Goal: Task Accomplishment & Management: Use online tool/utility

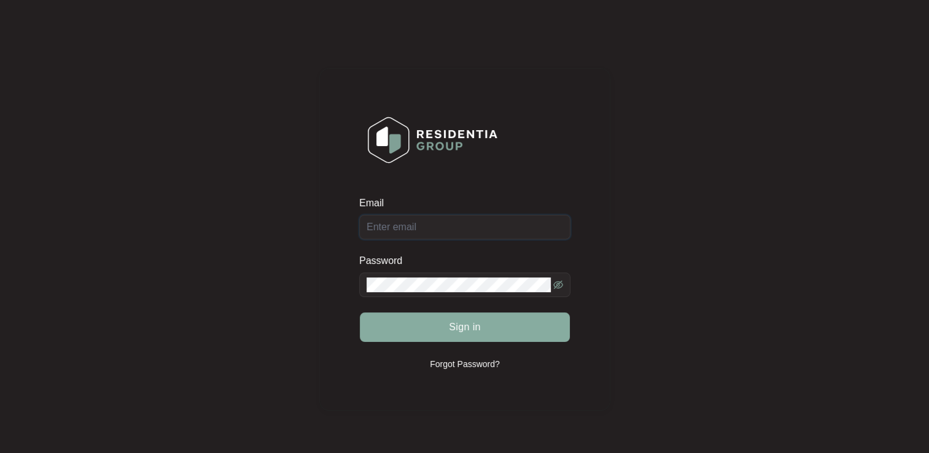
type input "[EMAIL_ADDRESS][DOMAIN_NAME]"
click at [468, 329] on span "Sign in" at bounding box center [465, 327] width 32 height 15
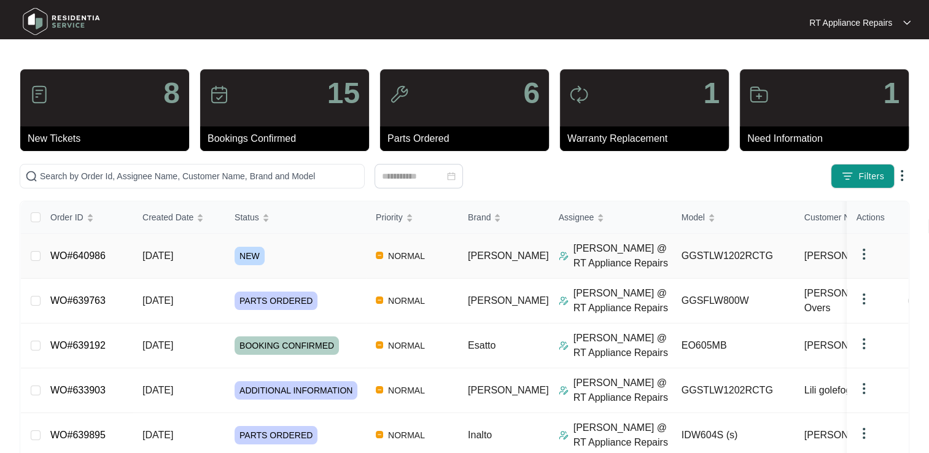
click at [80, 259] on link "WO#640986" at bounding box center [77, 256] width 55 height 10
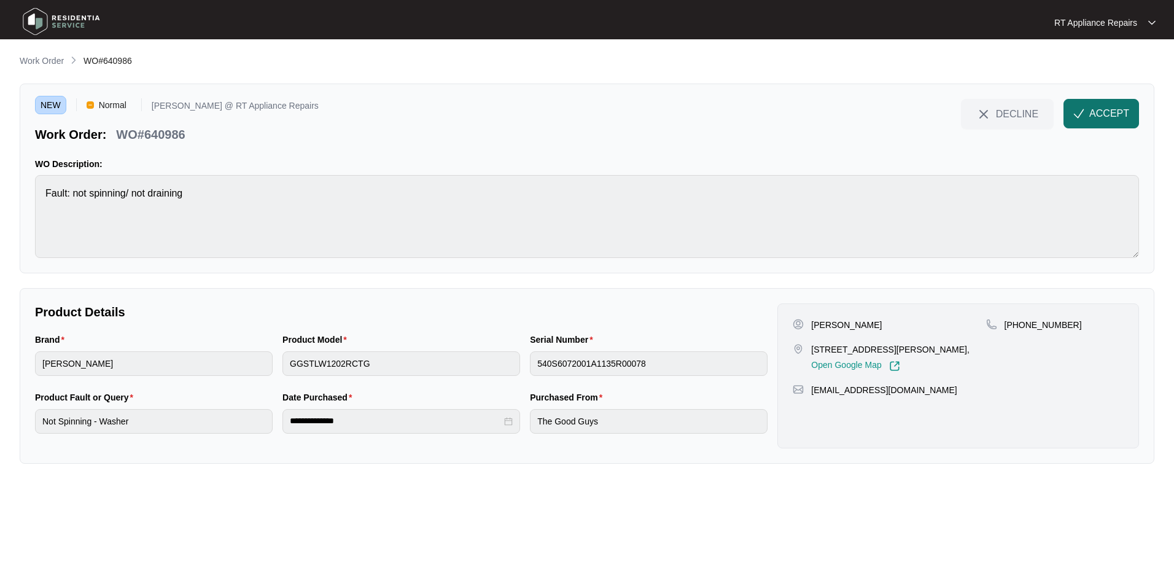
click at [929, 114] on span "ACCEPT" at bounding box center [1109, 113] width 40 height 15
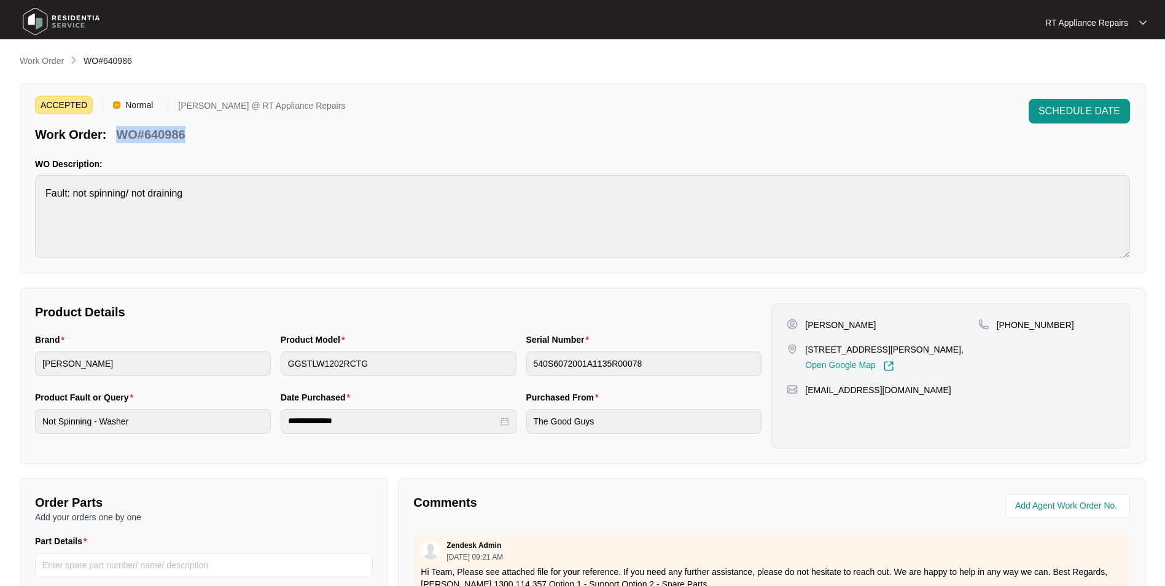
drag, startPoint x: 119, startPoint y: 133, endPoint x: 188, endPoint y: 132, distance: 69.4
click at [188, 132] on div "WO#640986" at bounding box center [150, 132] width 79 height 21
click at [295, 137] on div "ACCEPTED Normal Ross @ RT Appliance Repairs Work Order: WO#640986 SCHEDULE DATE" at bounding box center [582, 121] width 1095 height 44
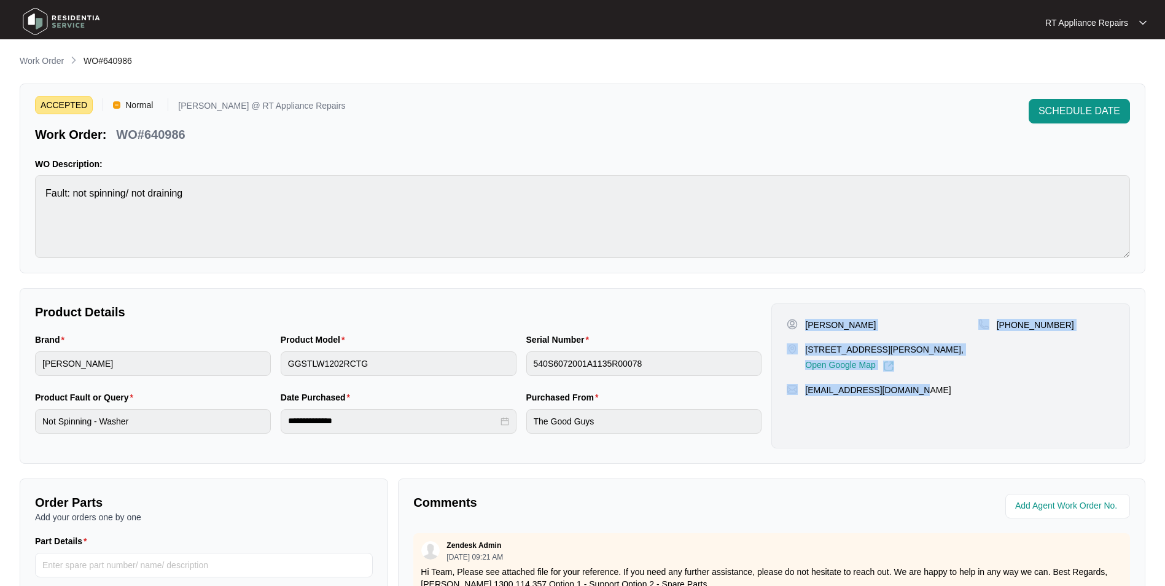
drag, startPoint x: 806, startPoint y: 324, endPoint x: 916, endPoint y: 387, distance: 126.5
click at [916, 387] on div "Daisy Reuben 198 hornibrook Esp Woodypoint QLD 4019, Open Google Map +614022503…" at bounding box center [950, 375] width 359 height 145
copy div "Daisy Reuben 198 hornibrook Esp Woodypoint QLD 4019, Open Google Map +614022503…"
click at [879, 431] on div "Daisy Reuben 198 hornibrook Esp Woodypoint QLD 4019, Open Google Map +614022503…" at bounding box center [950, 375] width 359 height 145
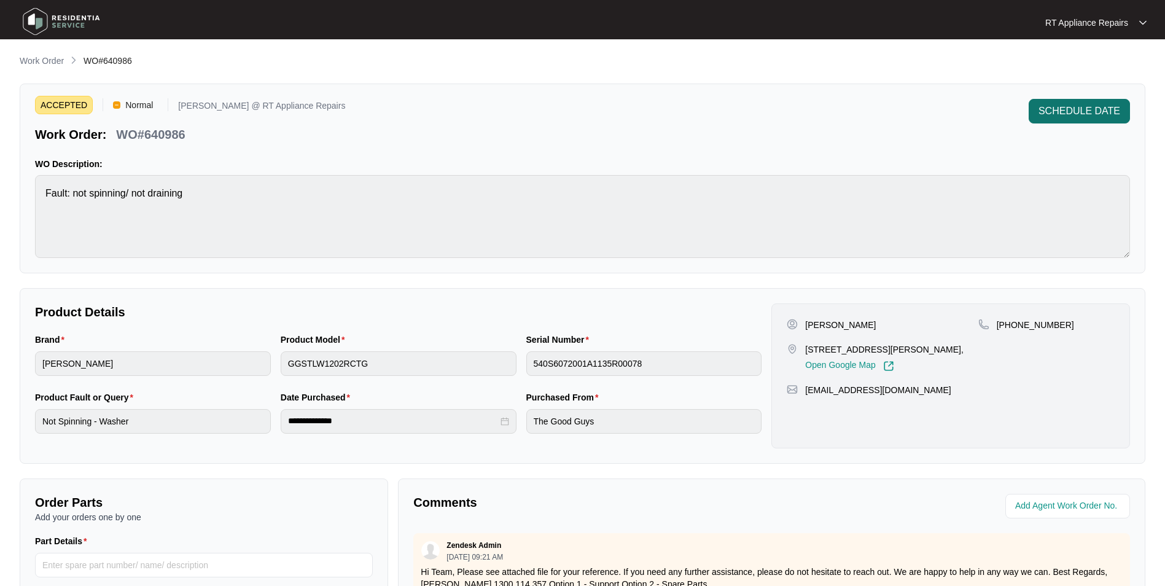
click at [929, 108] on span "SCHEDULE DATE" at bounding box center [1080, 111] width 82 height 15
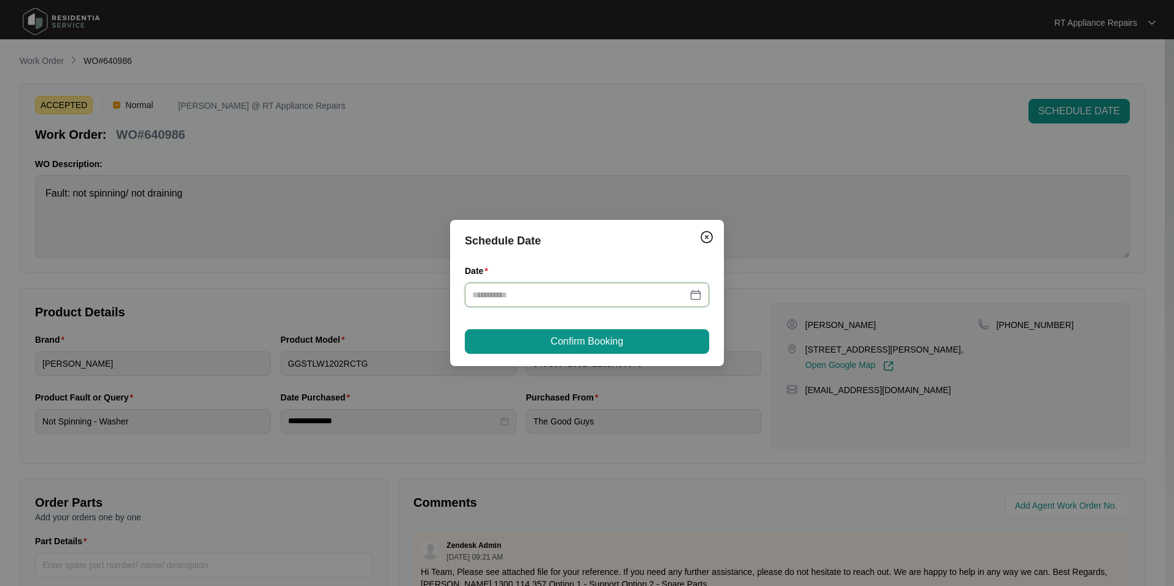
click at [551, 298] on input "Date" at bounding box center [579, 295] width 215 height 14
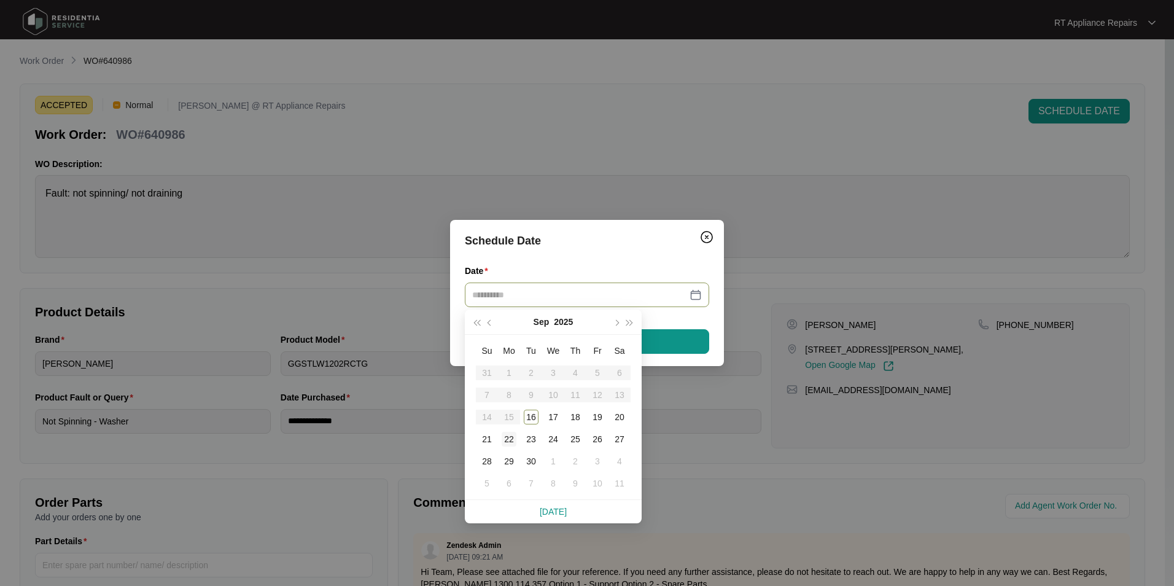
click at [502, 437] on div "22" at bounding box center [509, 439] width 15 height 15
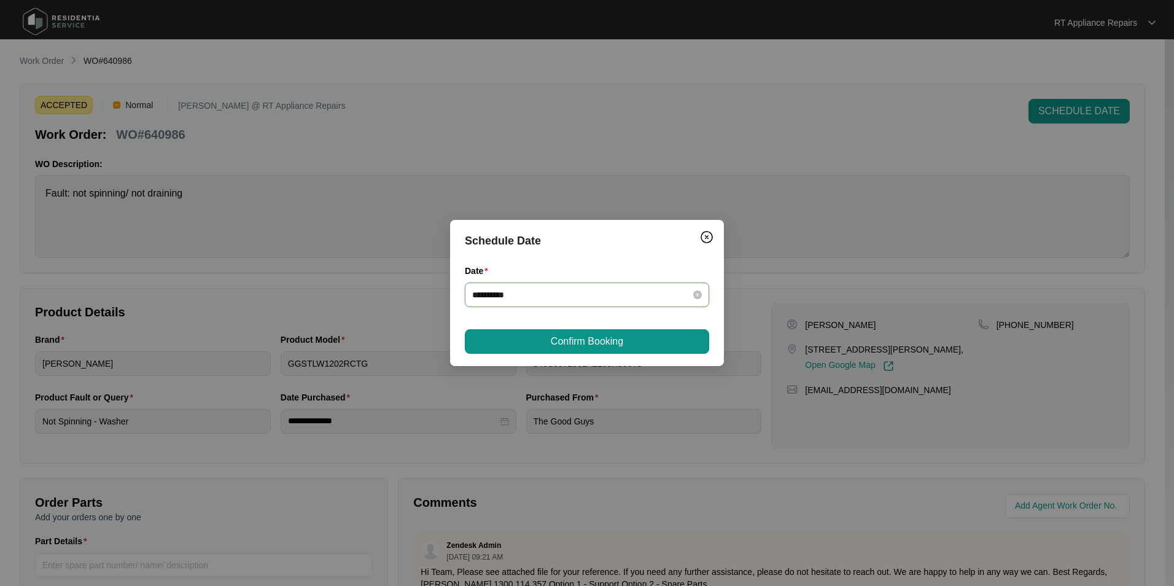
click at [551, 293] on input "**********" at bounding box center [579, 295] width 215 height 14
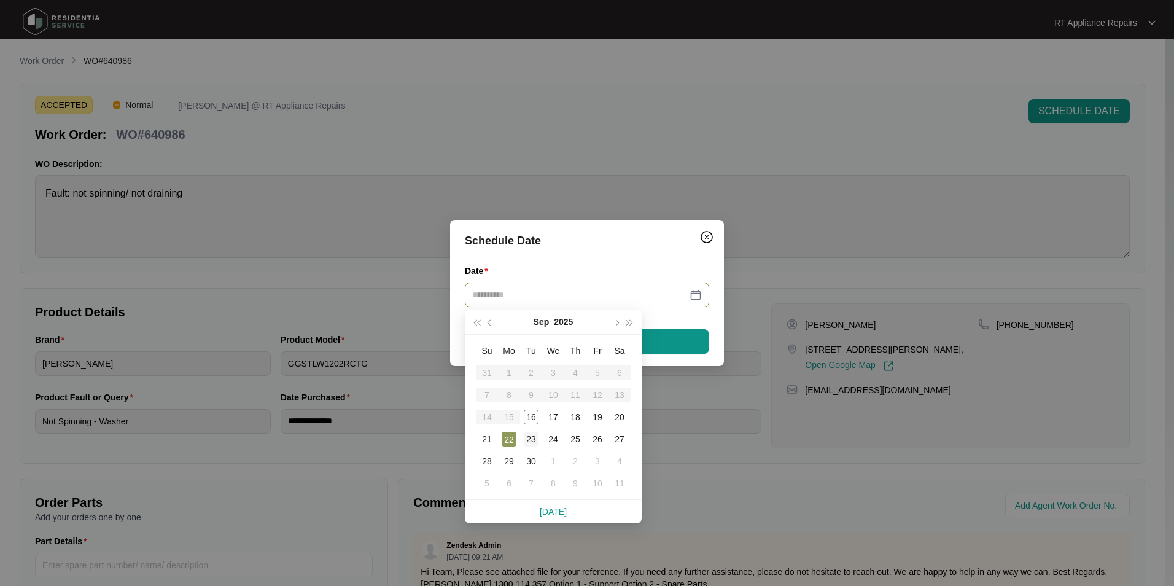
click at [533, 435] on div "23" at bounding box center [531, 439] width 15 height 15
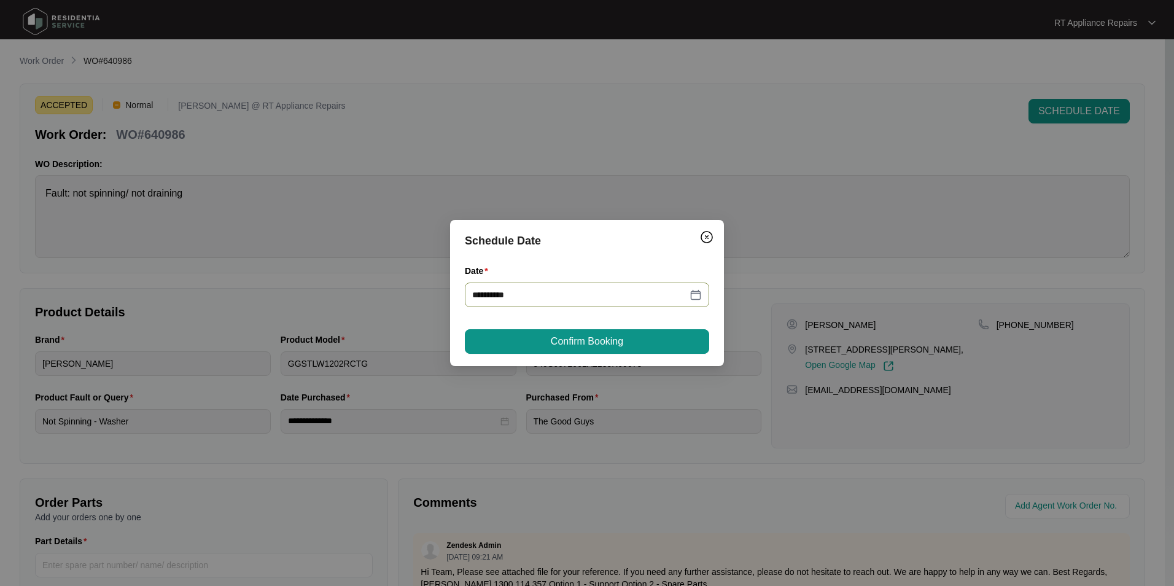
type input "**********"
click at [596, 338] on span "Confirm Booking" at bounding box center [587, 341] width 72 height 15
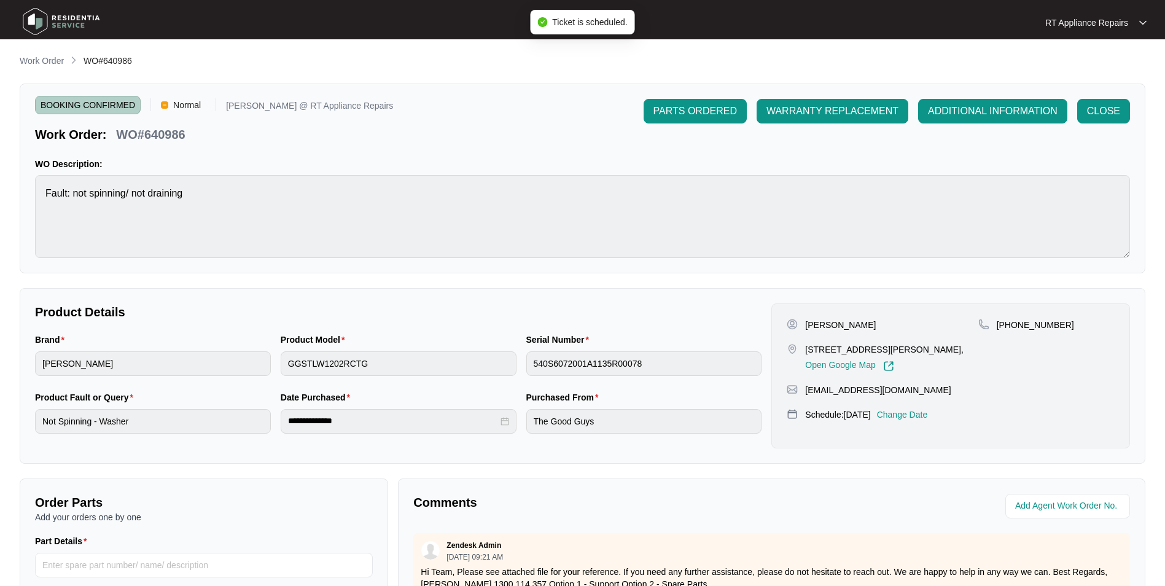
click at [929, 21] on div "RT Appliance Repairs" at bounding box center [1089, 23] width 89 height 12
click at [929, 64] on p "Log Out" at bounding box center [1106, 65] width 62 height 12
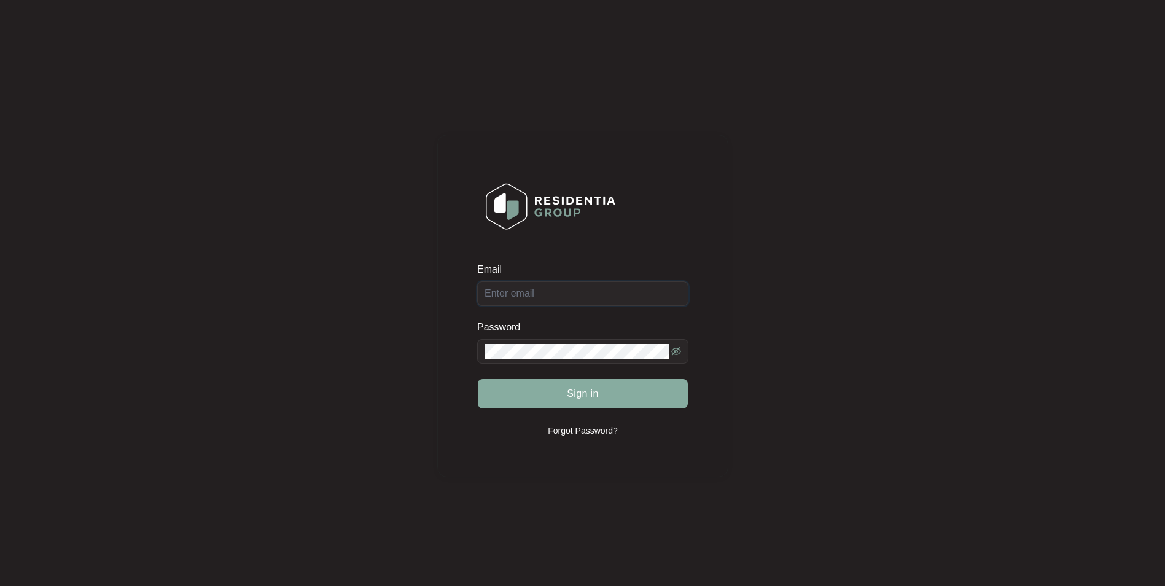
type input "[EMAIL_ADDRESS][DOMAIN_NAME]"
click at [556, 386] on button "Sign in" at bounding box center [583, 393] width 210 height 29
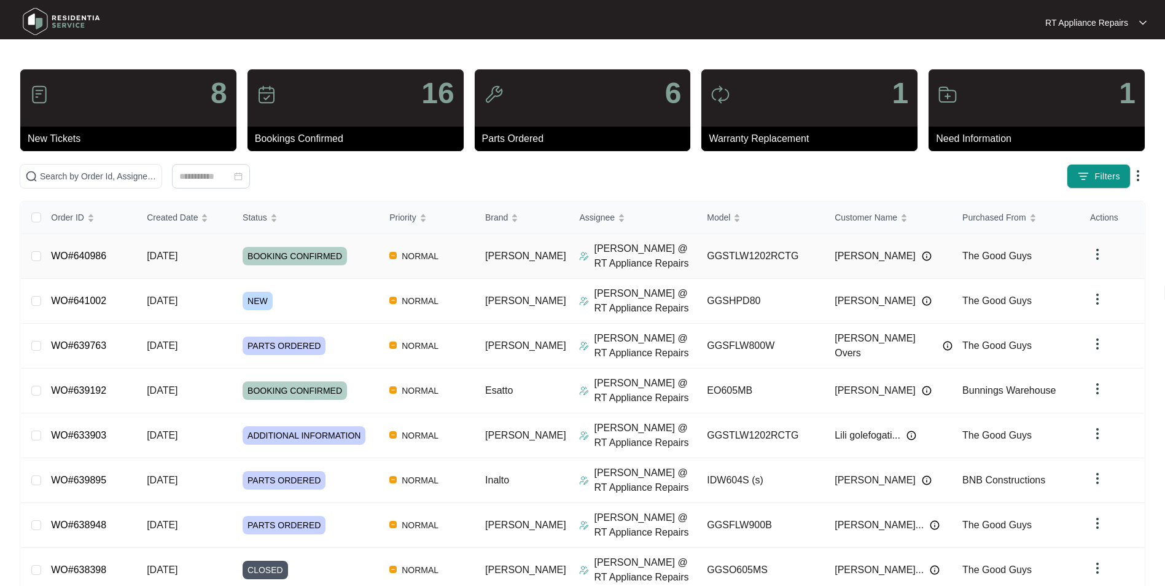
click at [85, 259] on link "WO#640986" at bounding box center [78, 256] width 55 height 10
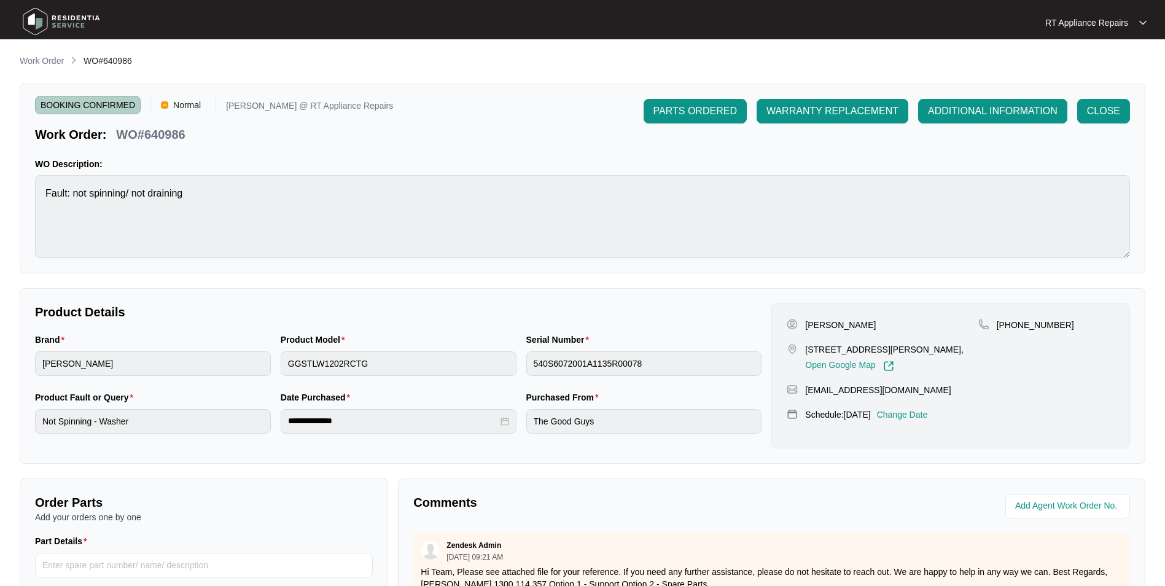
click at [926, 415] on p "Change Date" at bounding box center [902, 414] width 51 height 12
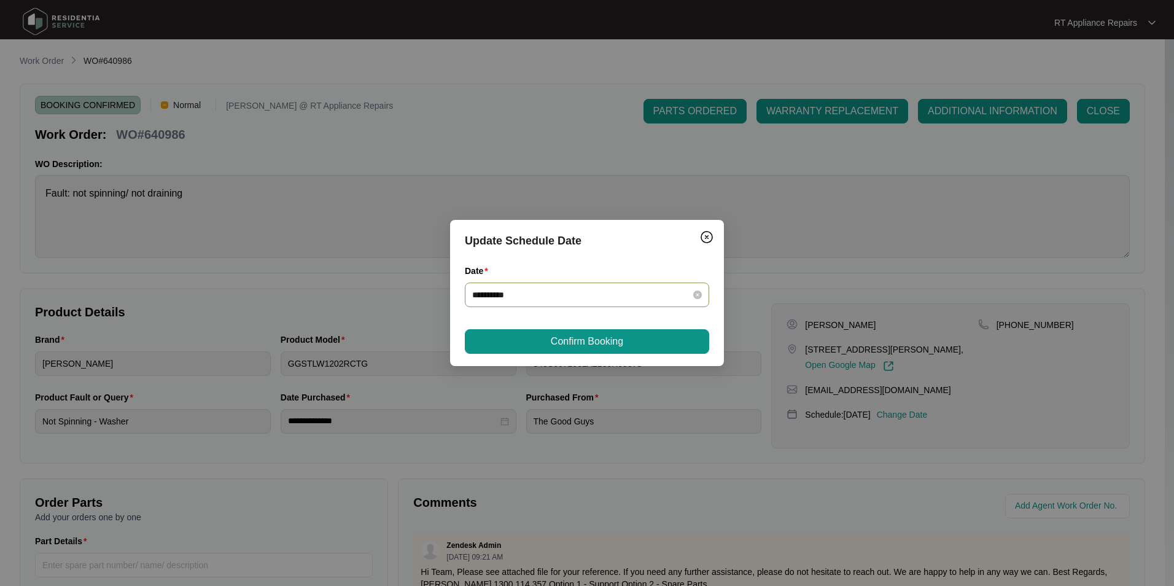
click at [566, 305] on div "**********" at bounding box center [587, 295] width 244 height 25
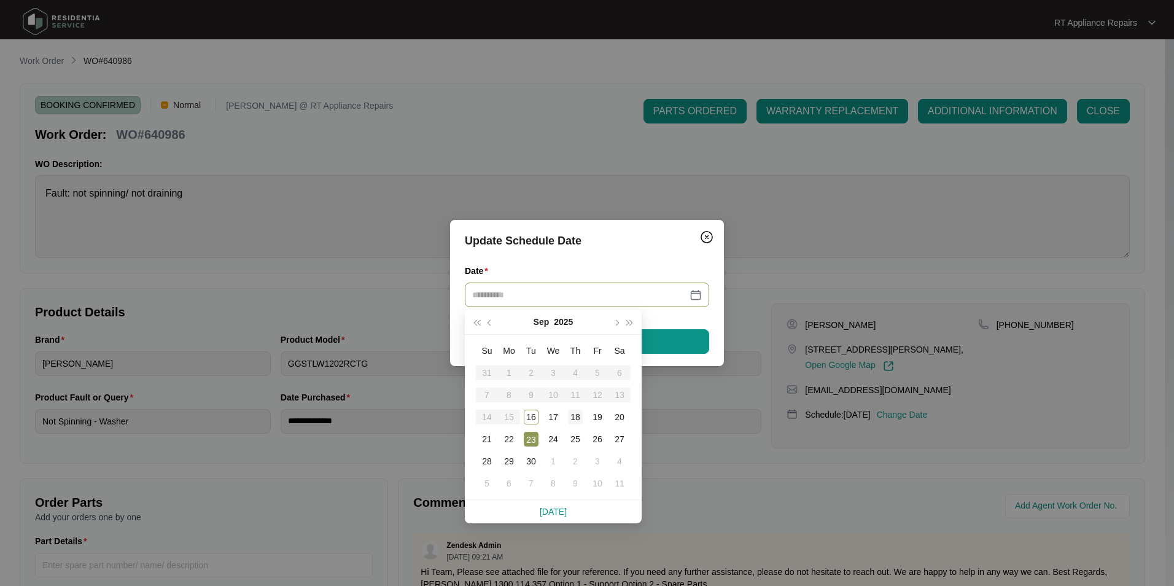
click at [576, 413] on div "18" at bounding box center [575, 417] width 15 height 15
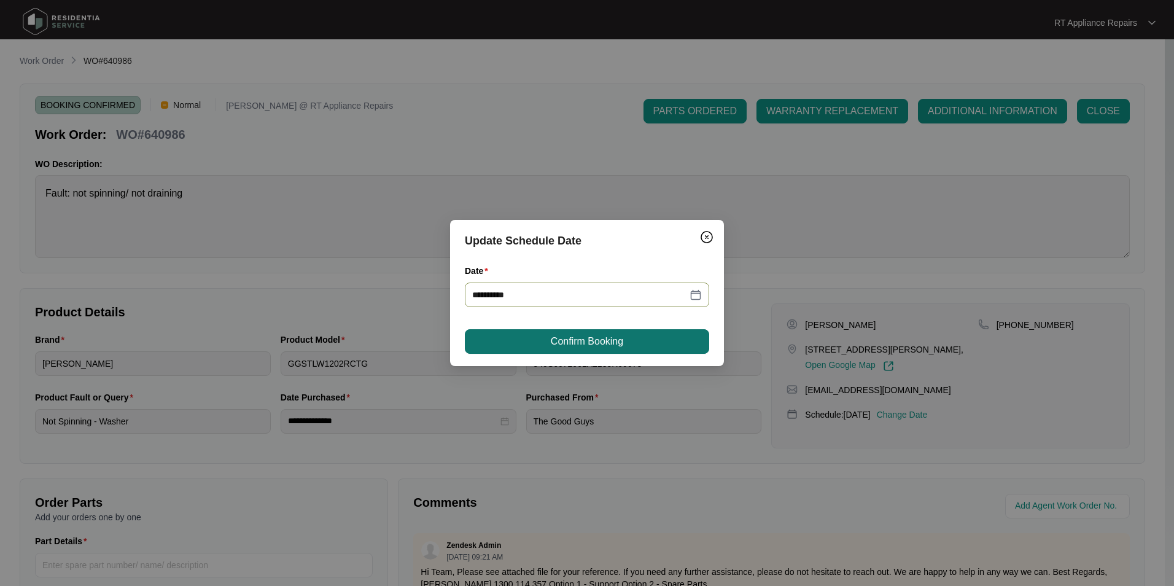
type input "**********"
click at [636, 348] on button "Confirm Booking" at bounding box center [587, 341] width 244 height 25
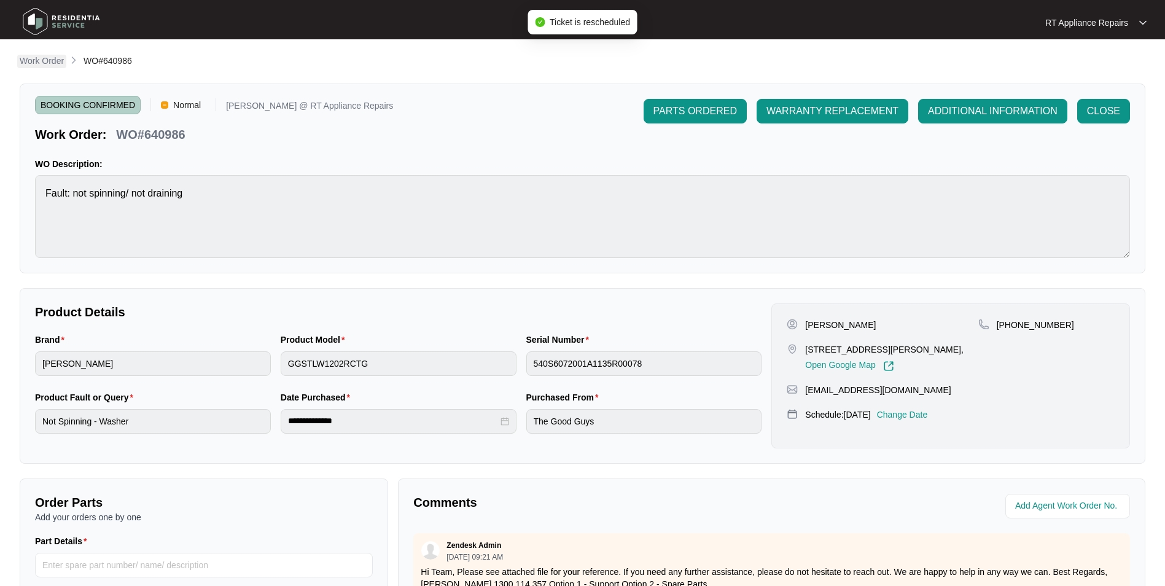
click at [51, 61] on p "Work Order" at bounding box center [42, 61] width 44 height 12
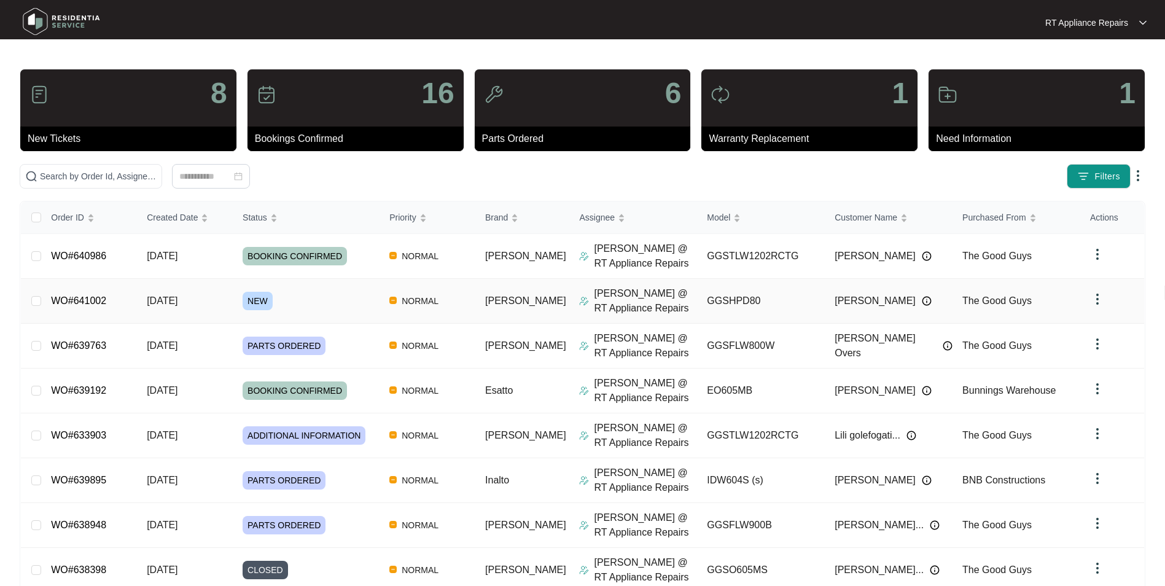
click at [80, 298] on link "WO#641002" at bounding box center [78, 300] width 55 height 10
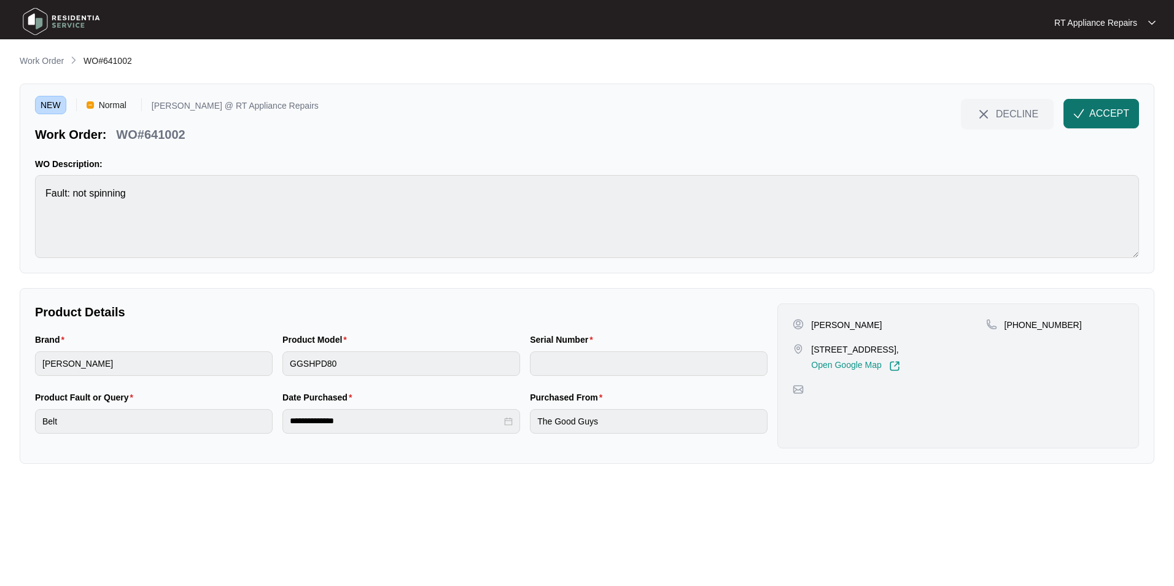
click at [929, 115] on span "ACCEPT" at bounding box center [1109, 113] width 40 height 15
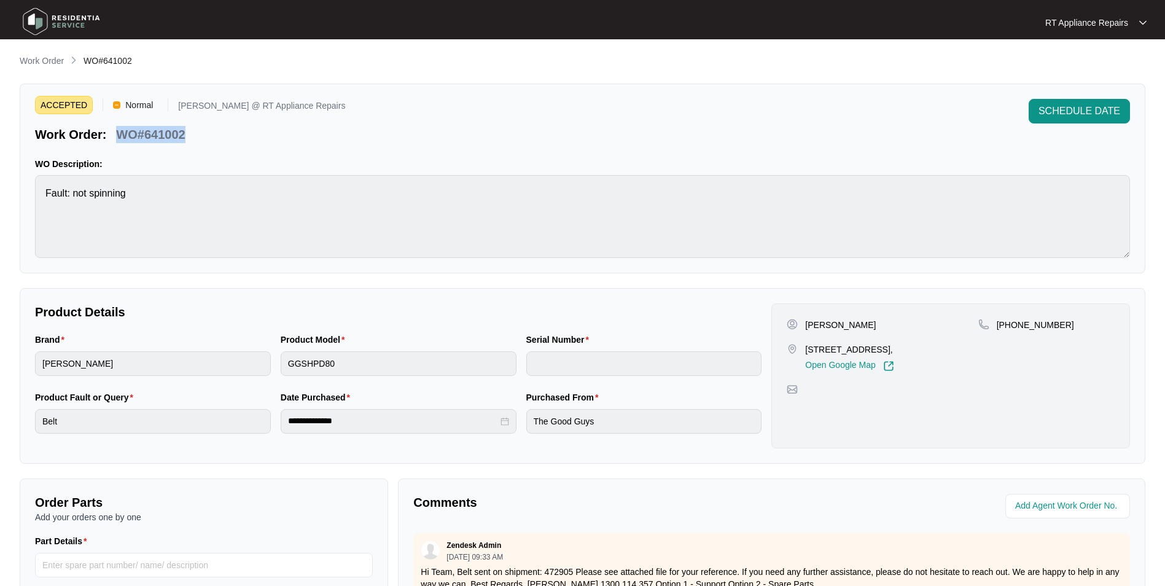
drag, startPoint x: 118, startPoint y: 131, endPoint x: 187, endPoint y: 131, distance: 68.8
click at [186, 130] on div "WO#641002" at bounding box center [150, 132] width 79 height 21
copy p "WO#641002"
drag, startPoint x: 808, startPoint y: 327, endPoint x: 1034, endPoint y: 325, distance: 225.4
click at [929, 326] on div "[PERSON_NAME] [STREET_ADDRESS], Open Google Map [PHONE_NUMBER]" at bounding box center [951, 345] width 328 height 53
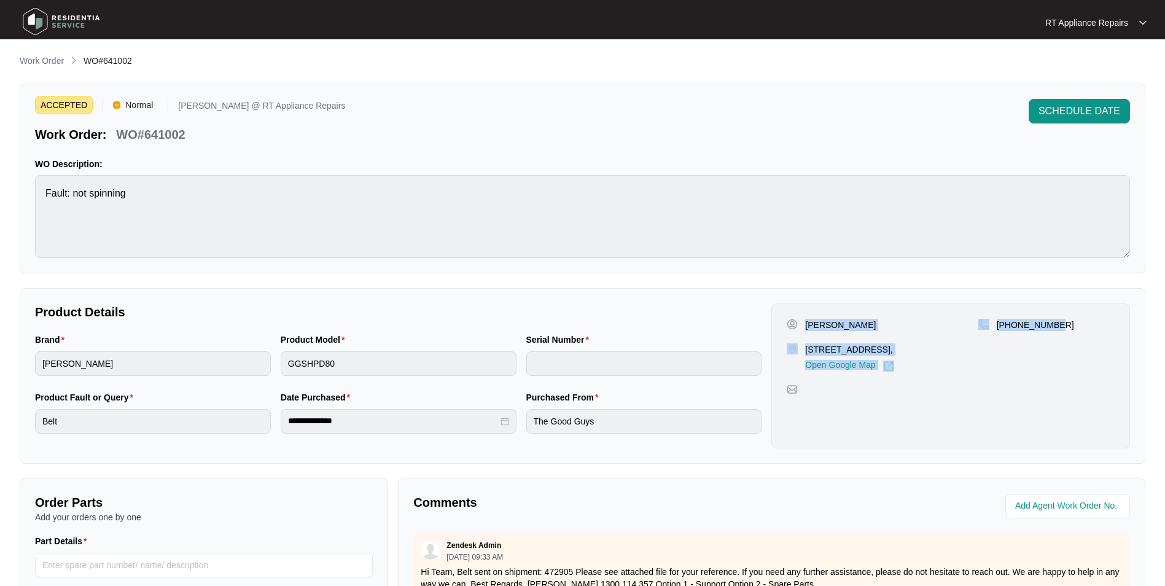
copy div "[PERSON_NAME] [STREET_ADDRESS], Open Google Map [PHONE_NUMBER]"
click at [128, 135] on p "WO#641002" at bounding box center [150, 134] width 69 height 17
drag, startPoint x: 118, startPoint y: 136, endPoint x: 187, endPoint y: 136, distance: 68.8
click at [187, 136] on div "WO#641002" at bounding box center [150, 132] width 79 height 21
copy p "WO#641002"
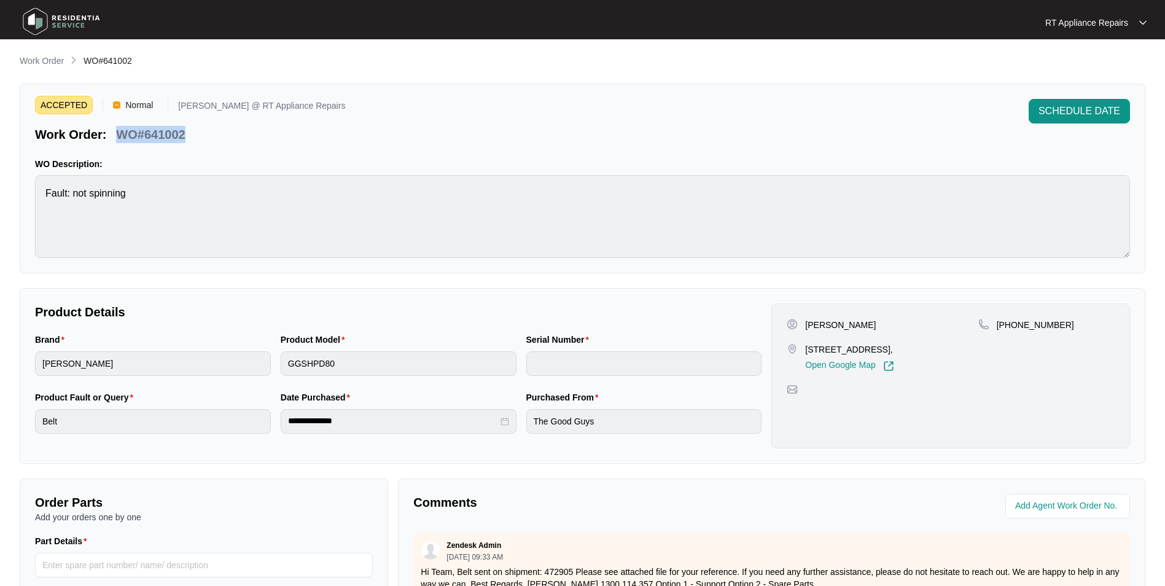
click at [241, 133] on div "Work Order: WO#641002" at bounding box center [190, 132] width 310 height 21
click at [742, 109] on div "ACCEPTED Normal [PERSON_NAME] @ RT Appliance Repairs Work Order: WO#641002 SCHE…" at bounding box center [582, 121] width 1095 height 44
click at [929, 112] on span "SCHEDULE DATE" at bounding box center [1080, 111] width 82 height 15
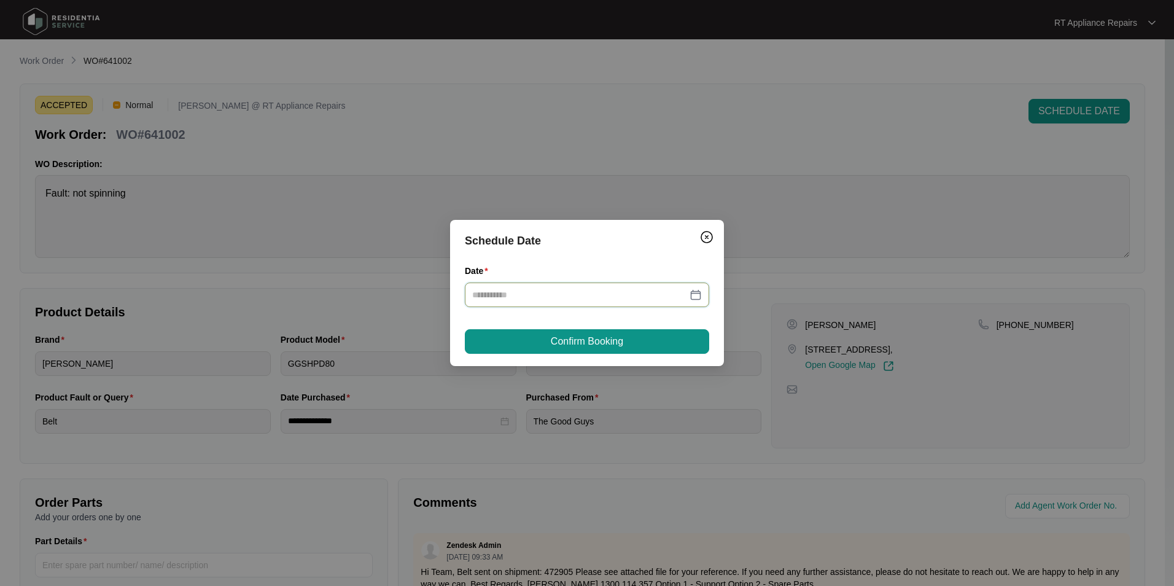
click at [523, 297] on input "Date" at bounding box center [579, 295] width 215 height 14
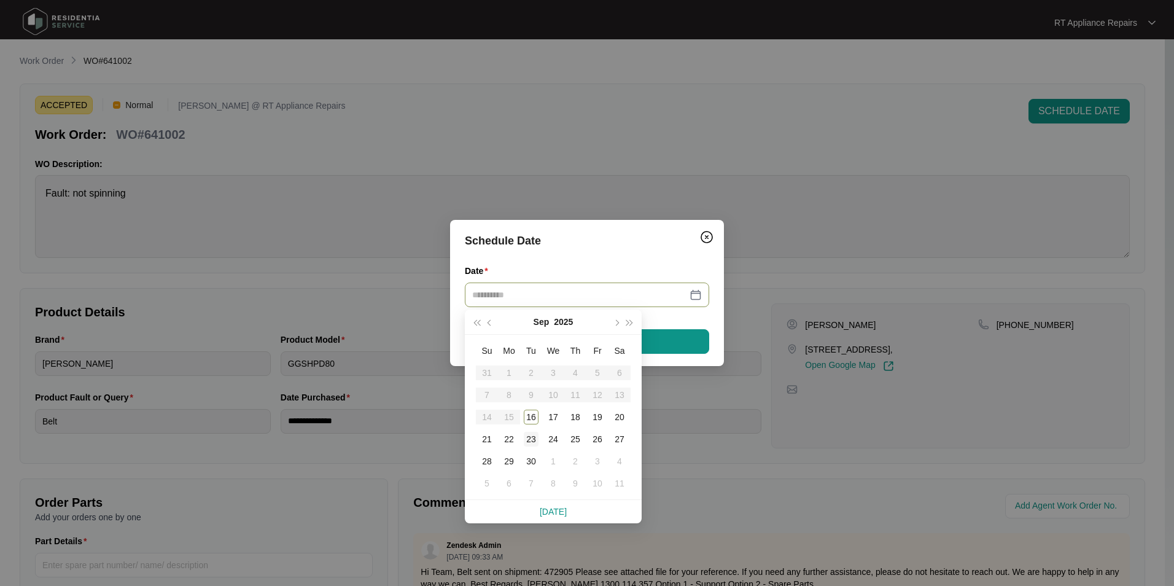
click at [537, 437] on div "23" at bounding box center [531, 439] width 15 height 15
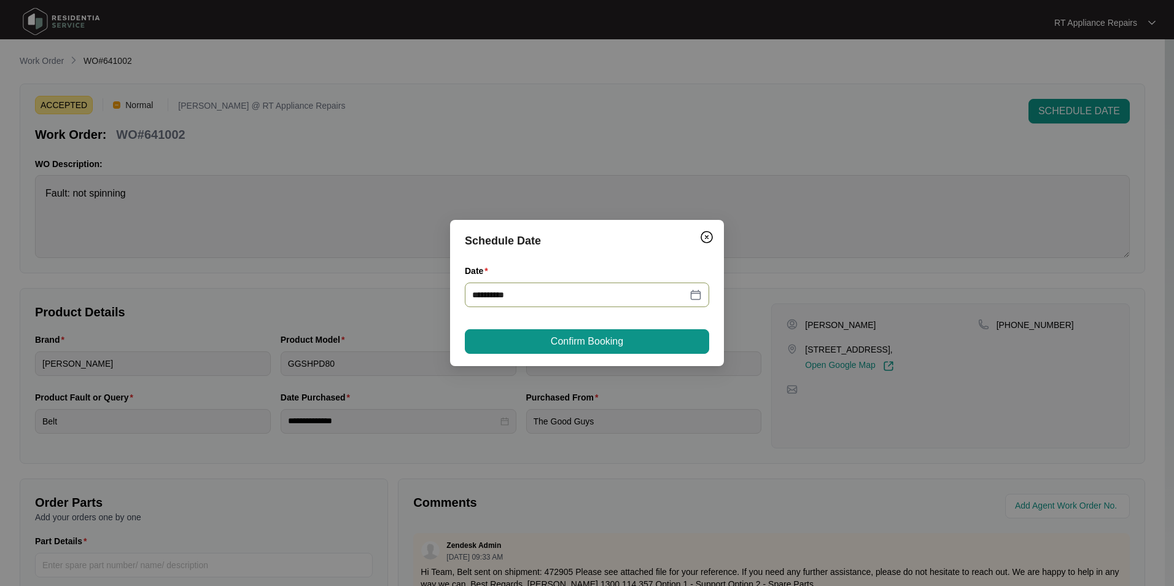
type input "**********"
click at [604, 342] on span "Confirm Booking" at bounding box center [587, 341] width 72 height 15
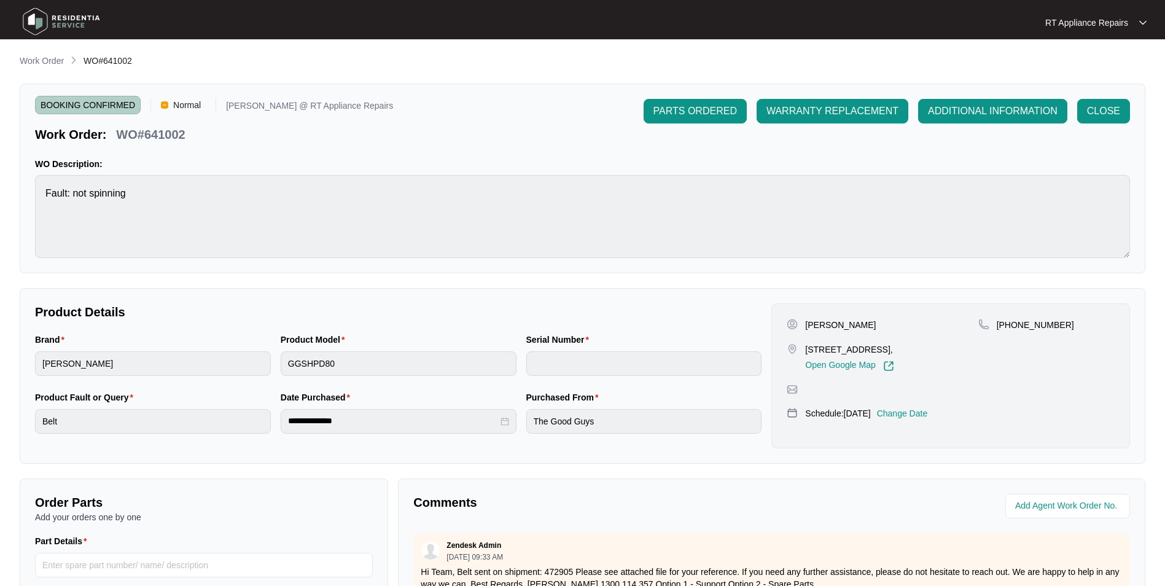
click at [929, 26] on div "RT Appliance Repairs" at bounding box center [1095, 23] width 101 height 12
click at [929, 61] on p "Log Out" at bounding box center [1106, 65] width 62 height 12
